Goal: Task Accomplishment & Management: Manage account settings

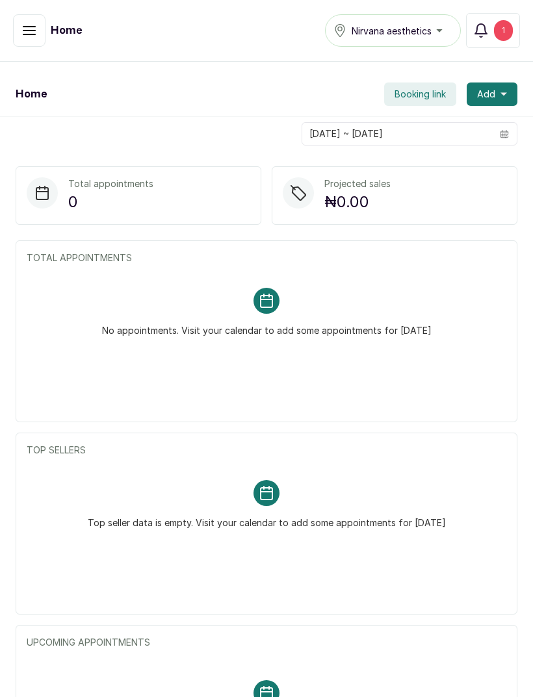
click at [491, 91] on span "Add" at bounding box center [486, 94] width 18 height 13
click at [502, 94] on icon "button" at bounding box center [503, 94] width 6 height 3
click at [17, 29] on button "button" at bounding box center [29, 30] width 32 height 32
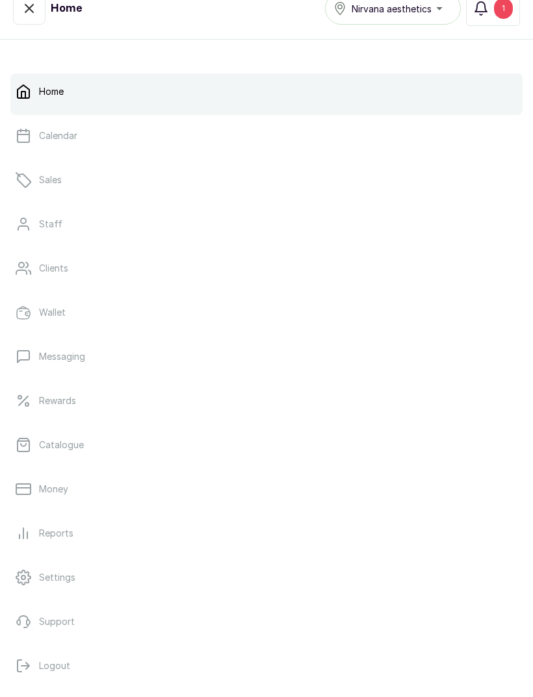
scroll to position [10, 0]
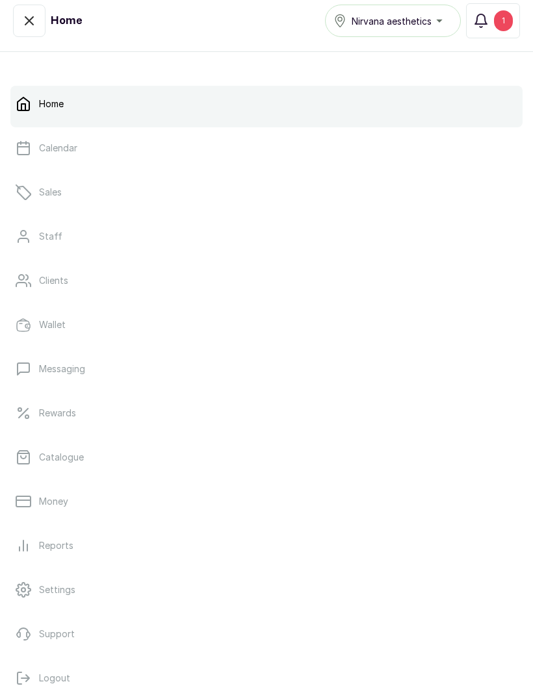
click at [370, 450] on link "Catalogue" at bounding box center [266, 457] width 512 height 36
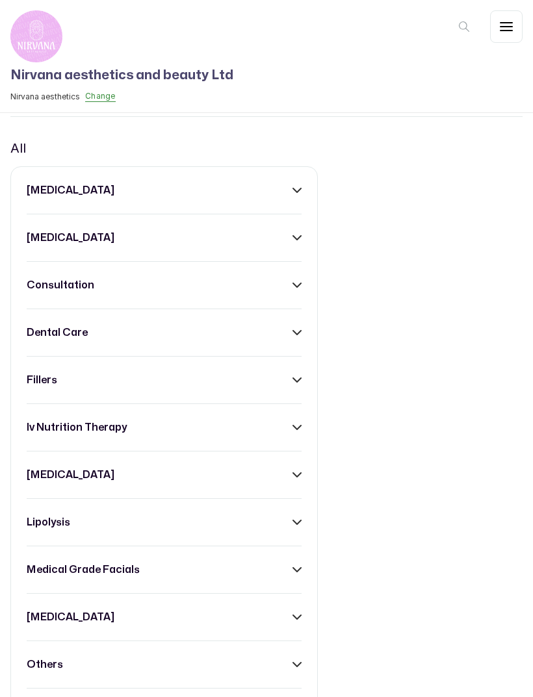
scroll to position [645, 0]
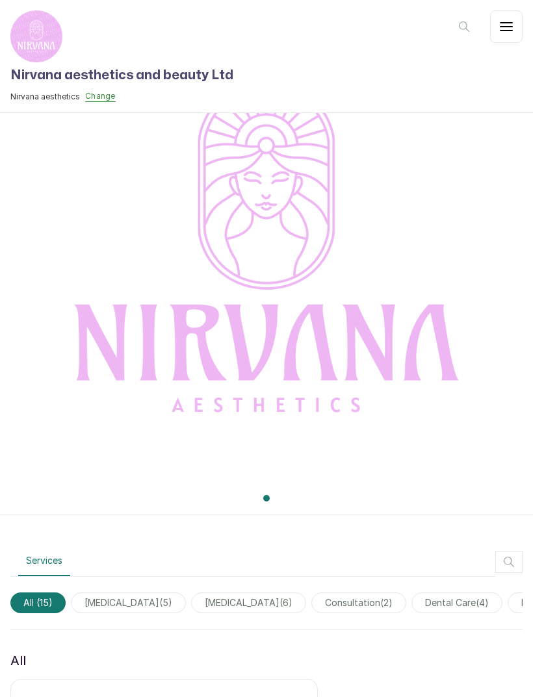
click at [500, 31] on icon "button" at bounding box center [506, 27] width 12 height 8
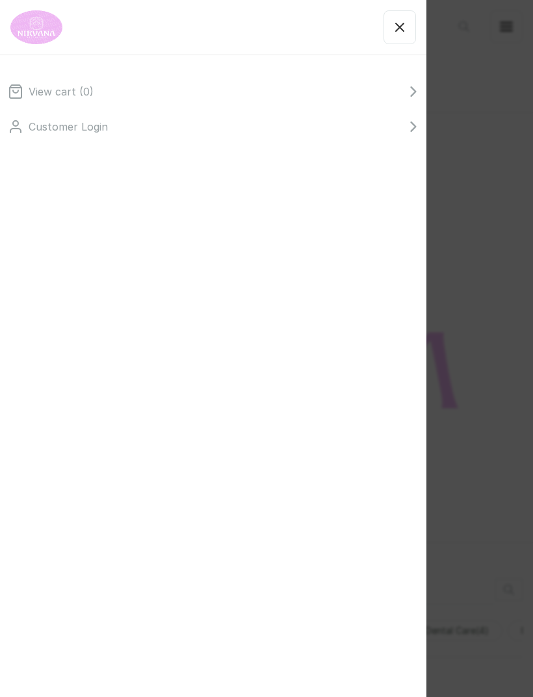
scroll to position [103, 0]
click at [399, 27] on icon "button" at bounding box center [400, 27] width 8 height 8
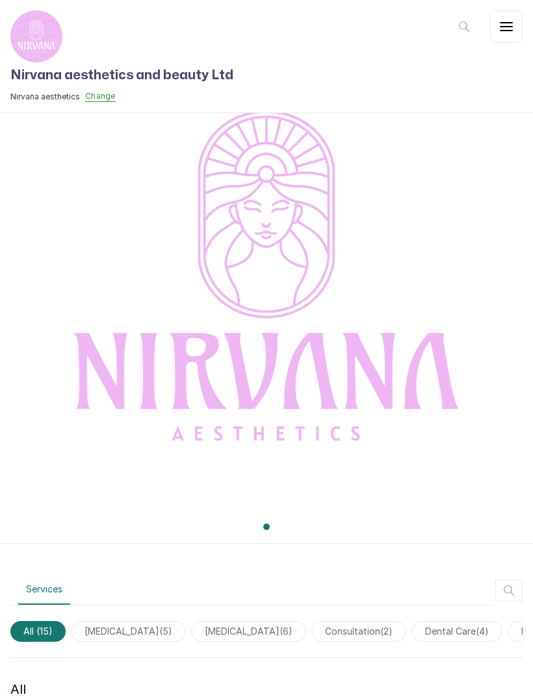
click at [509, 32] on icon "button" at bounding box center [506, 27] width 16 height 16
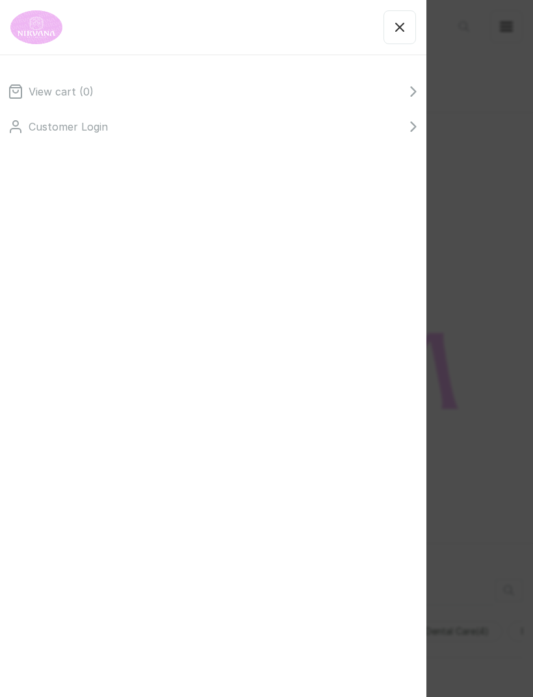
click at [409, 127] on icon at bounding box center [413, 127] width 10 height 10
